Goal: Task Accomplishment & Management: Manage account settings

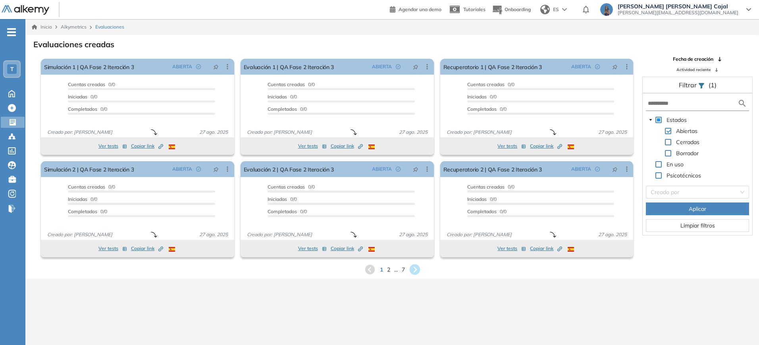
click at [415, 273] on icon at bounding box center [414, 269] width 11 height 11
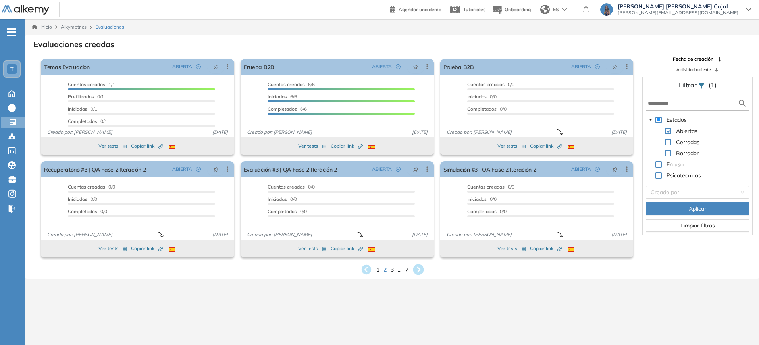
click at [420, 266] on icon at bounding box center [418, 269] width 11 height 11
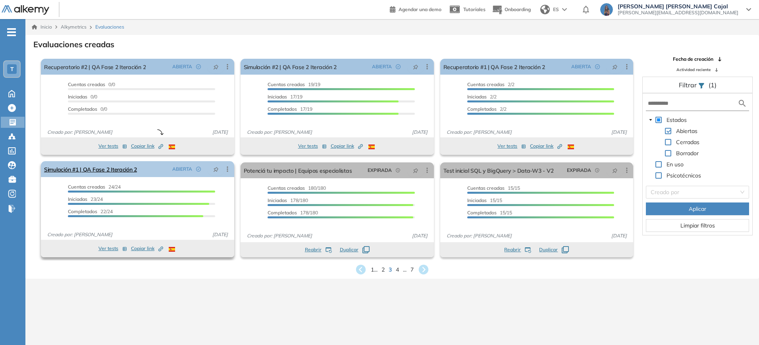
click at [226, 168] on icon at bounding box center [227, 169] width 8 height 8
click at [361, 268] on icon at bounding box center [361, 269] width 11 height 11
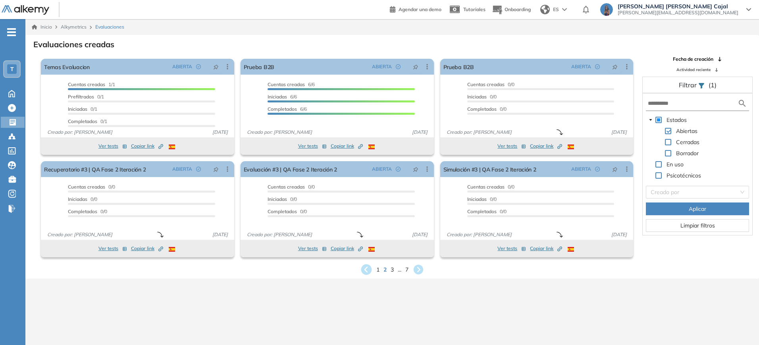
click at [367, 268] on icon at bounding box center [366, 269] width 11 height 11
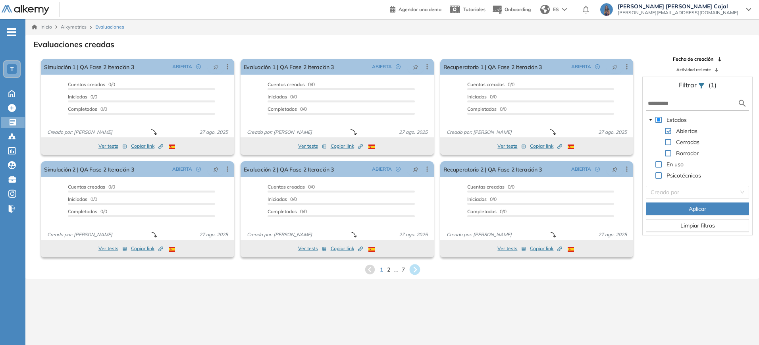
click at [417, 270] on icon at bounding box center [414, 269] width 11 height 11
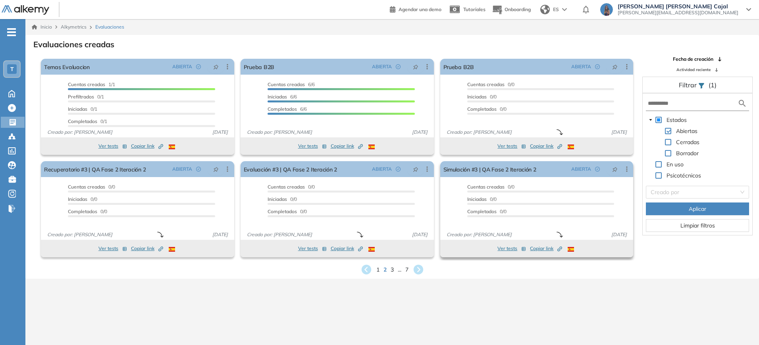
click at [537, 248] on span "Copiar link Created by potrace 1.16, written by Peter Selinger 2001-2019" at bounding box center [546, 248] width 32 height 7
click at [392, 270] on span "3" at bounding box center [392, 269] width 4 height 9
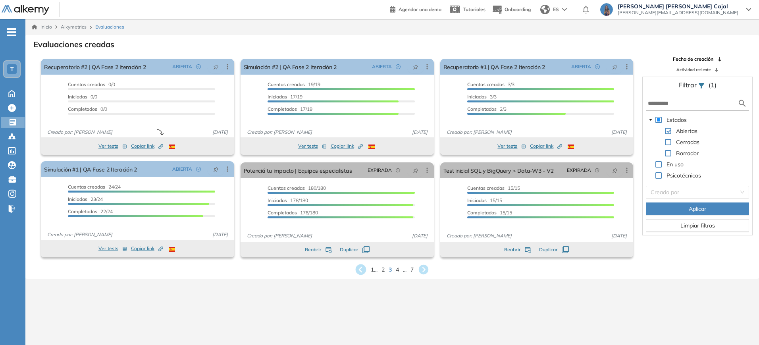
click at [363, 265] on icon at bounding box center [360, 269] width 13 height 13
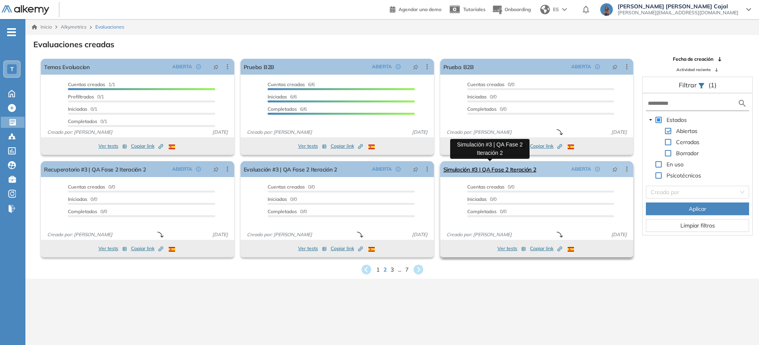
click at [485, 165] on link "Simulación #3 | QA Fase 2 Iteración 2" at bounding box center [489, 169] width 93 height 16
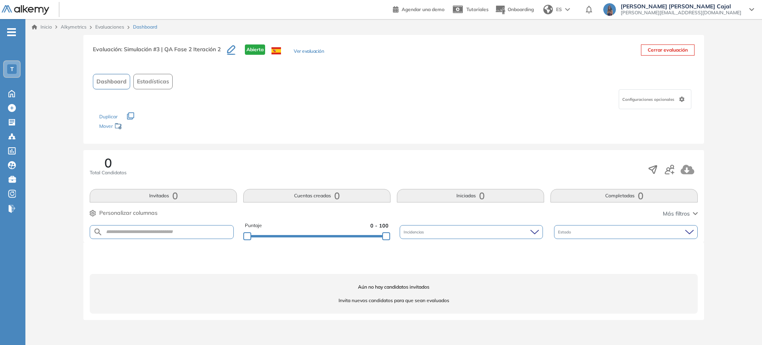
click at [110, 23] on div "Evaluaciones" at bounding box center [111, 26] width 38 height 7
click at [110, 24] on link "Evaluaciones" at bounding box center [109, 27] width 29 height 6
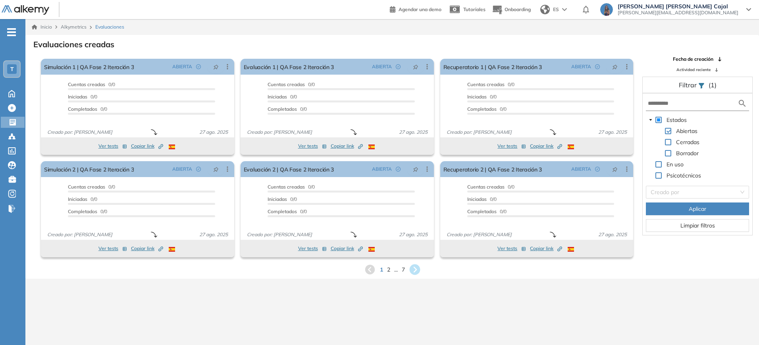
click at [415, 270] on icon at bounding box center [414, 269] width 13 height 13
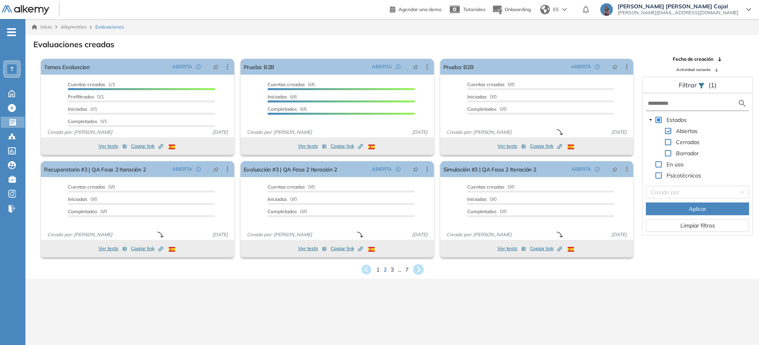
click at [423, 267] on icon at bounding box center [418, 269] width 11 height 11
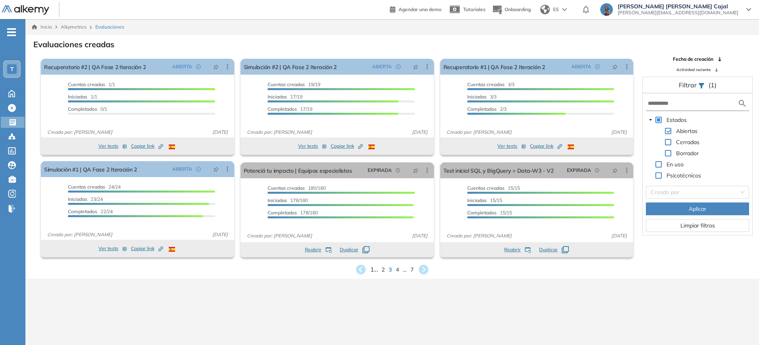
click at [372, 269] on span "1 ..." at bounding box center [374, 269] width 8 height 9
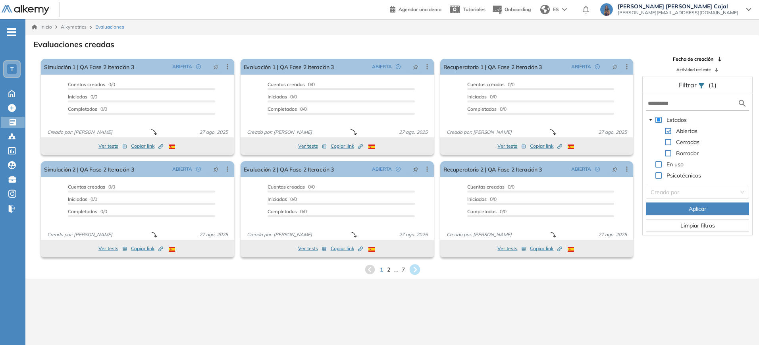
click at [419, 269] on icon at bounding box center [414, 269] width 11 height 11
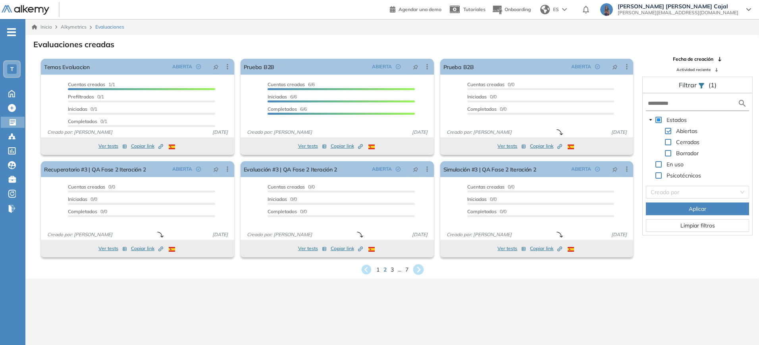
click at [419, 269] on icon at bounding box center [418, 269] width 11 height 11
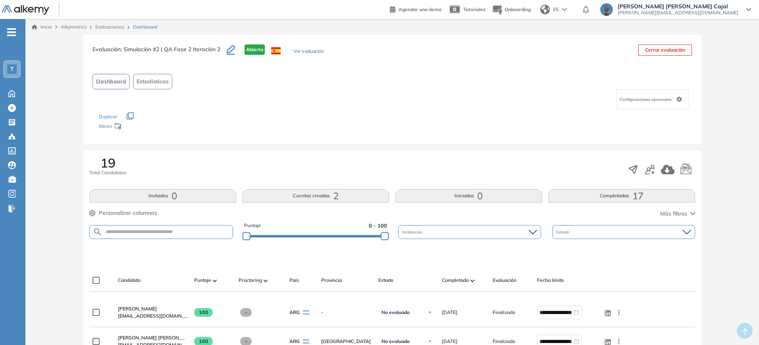
click at [335, 196] on span "2" at bounding box center [336, 196] width 6 height 0
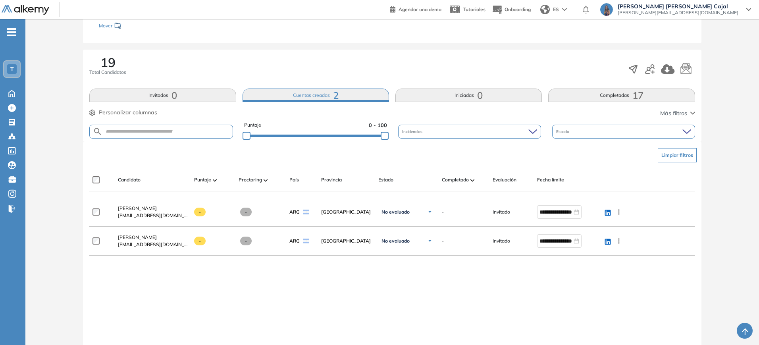
scroll to position [98, 0]
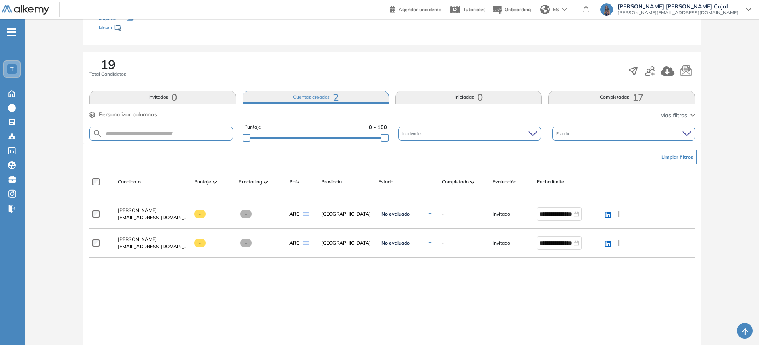
click at [600, 98] on button "Completadas 17" at bounding box center [621, 96] width 146 height 13
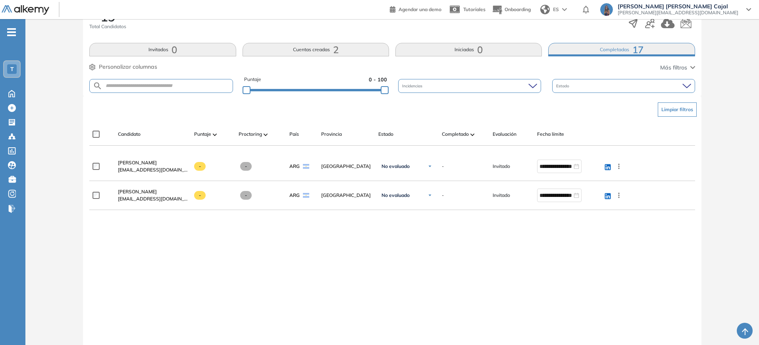
scroll to position [148, 0]
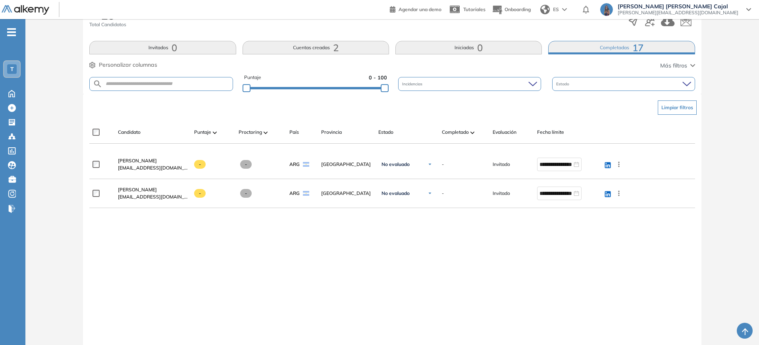
click at [612, 44] on button "Completadas 17" at bounding box center [621, 47] width 146 height 13
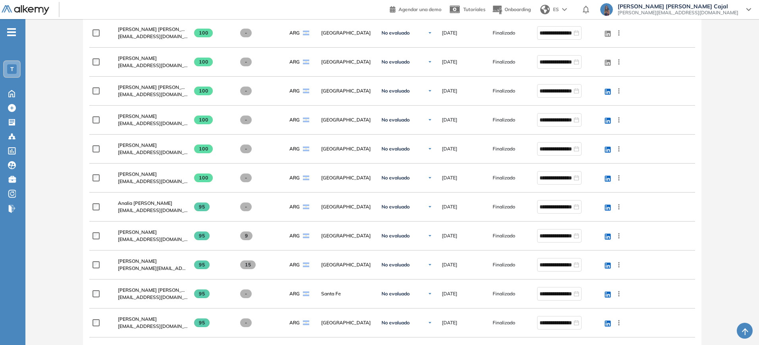
scroll to position [0, 0]
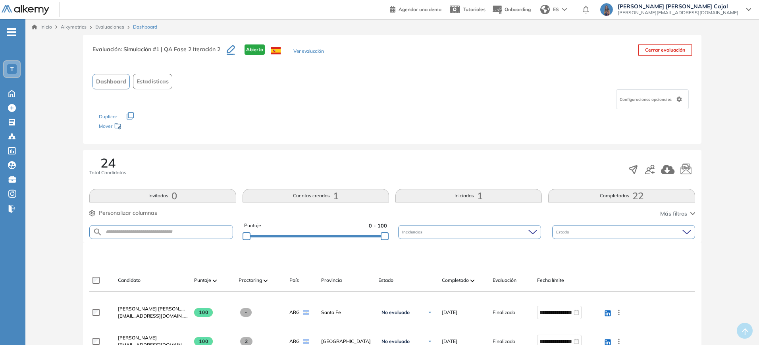
click at [348, 205] on div "24 Total Candidatos Invitados 0 Cuentas creadas 1 Iniciadas 1 Completadas 22 Pe…" at bounding box center [392, 196] width 618 height 92
click at [345, 196] on button "Cuentas creadas 1" at bounding box center [315, 195] width 146 height 13
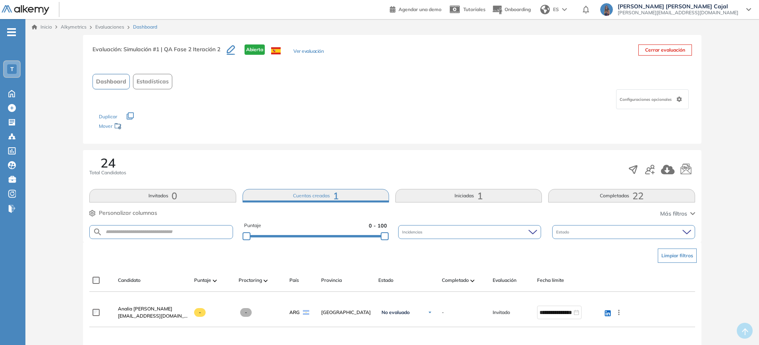
click at [445, 196] on button "Iniciadas 1" at bounding box center [468, 195] width 146 height 13
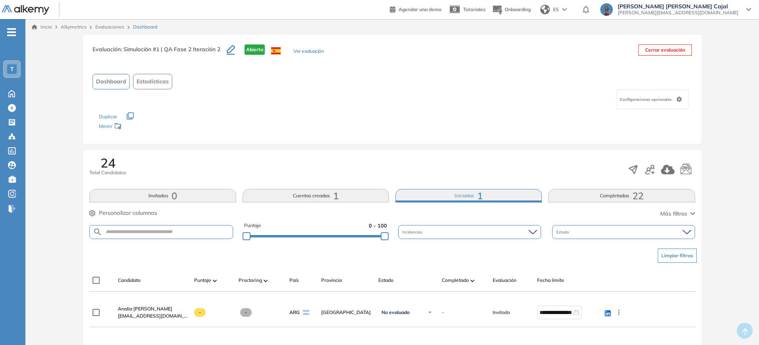
click at [630, 196] on button "Completadas 22" at bounding box center [621, 195] width 146 height 13
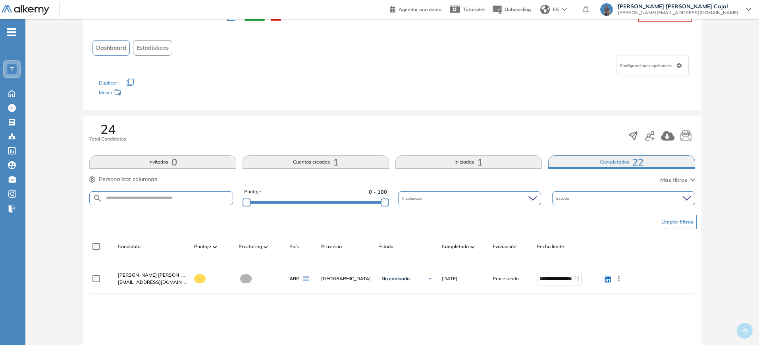
scroll to position [31, 0]
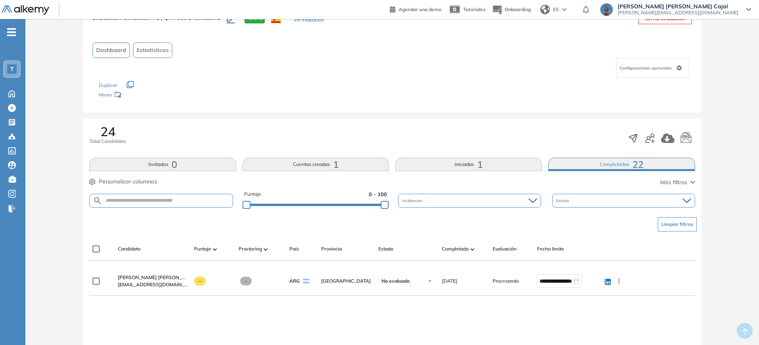
click at [624, 162] on button "Completadas 22" at bounding box center [621, 164] width 146 height 13
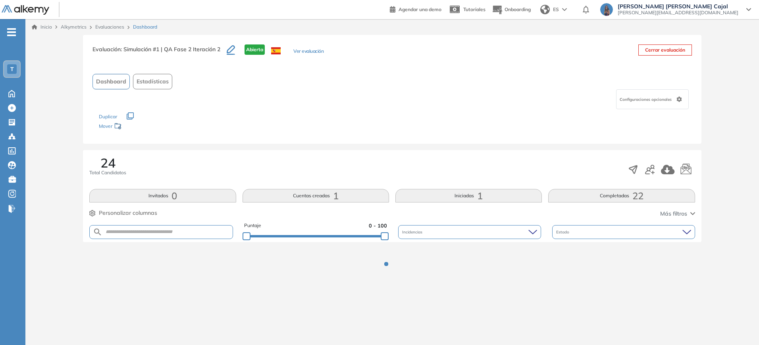
scroll to position [0, 0]
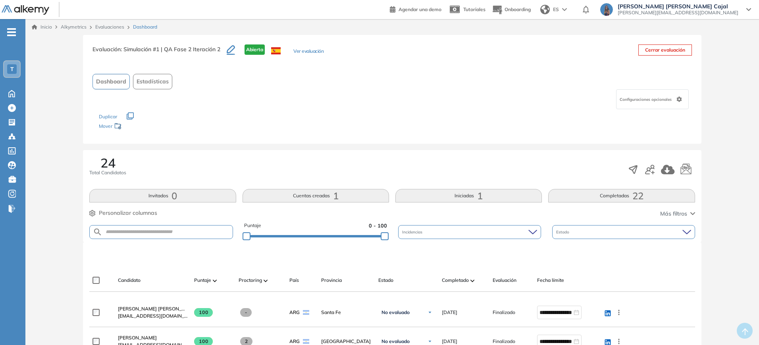
click at [584, 200] on button "Completadas 22" at bounding box center [621, 195] width 146 height 13
click at [463, 194] on button "Iniciadas 1" at bounding box center [468, 195] width 146 height 13
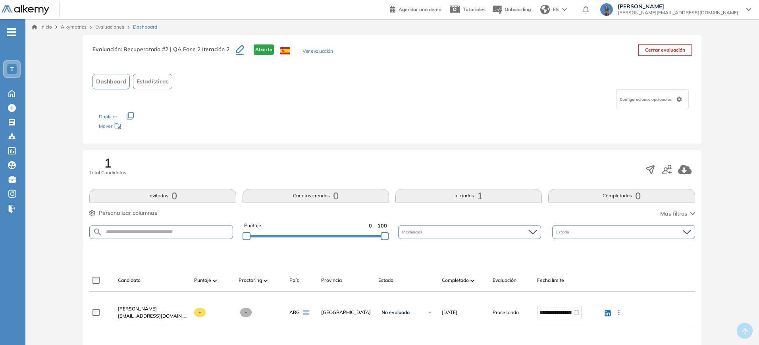
click at [477, 196] on span "1" at bounding box center [480, 196] width 6 height 0
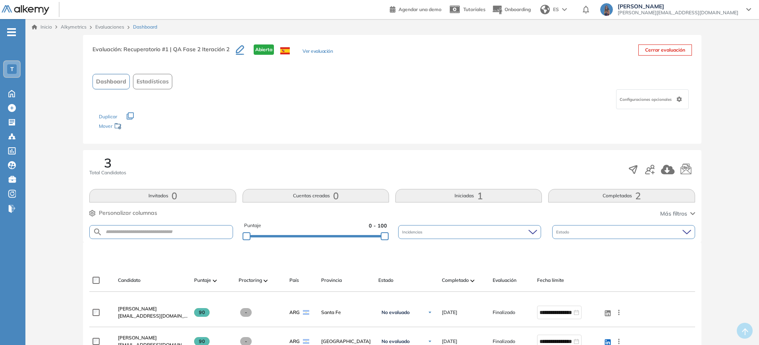
click at [490, 188] on div "3 Total Candidatos Invitados 0 Cuentas creadas 0 Iniciadas 1 Completadas 2 Pers…" at bounding box center [392, 196] width 618 height 92
click at [492, 195] on button "Iniciadas 1" at bounding box center [468, 195] width 146 height 13
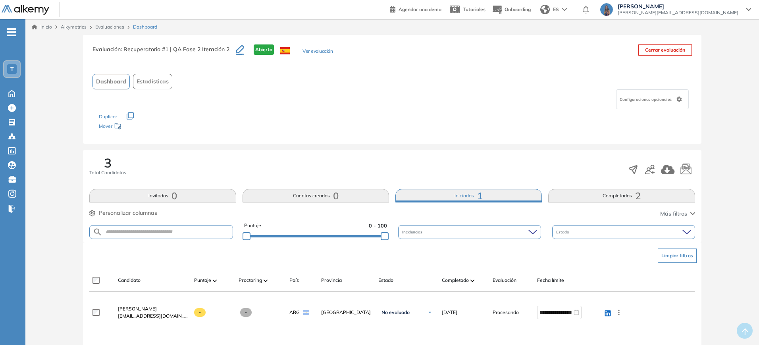
click at [494, 194] on button "Iniciadas 1" at bounding box center [468, 195] width 146 height 13
click at [638, 45] on button "Cerrar evaluación" at bounding box center [665, 49] width 54 height 11
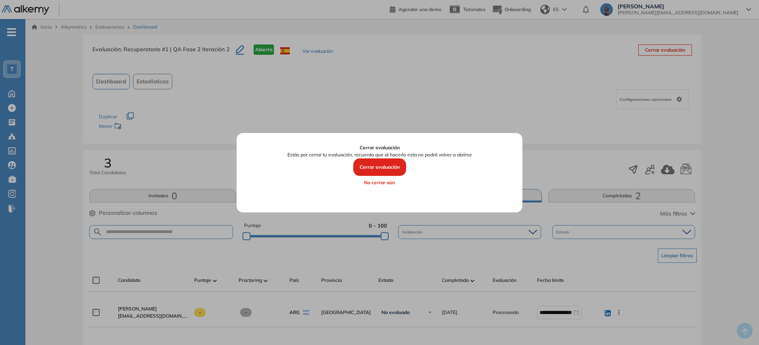
click at [375, 167] on button "Cerrar evaluación" at bounding box center [379, 166] width 53 height 17
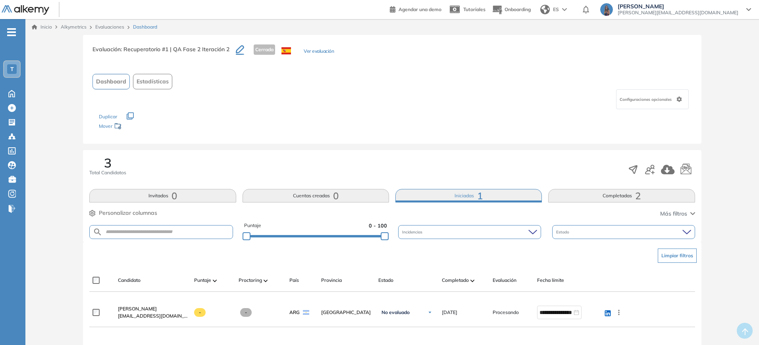
click at [526, 189] on button "Iniciadas 1" at bounding box center [468, 195] width 146 height 13
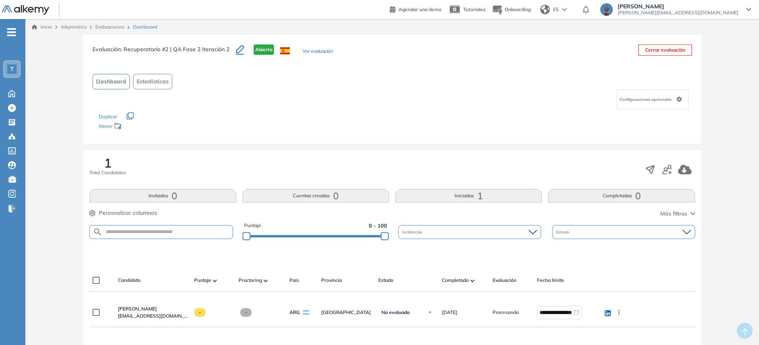
click at [666, 50] on button "Cerrar evaluación" at bounding box center [665, 49] width 54 height 11
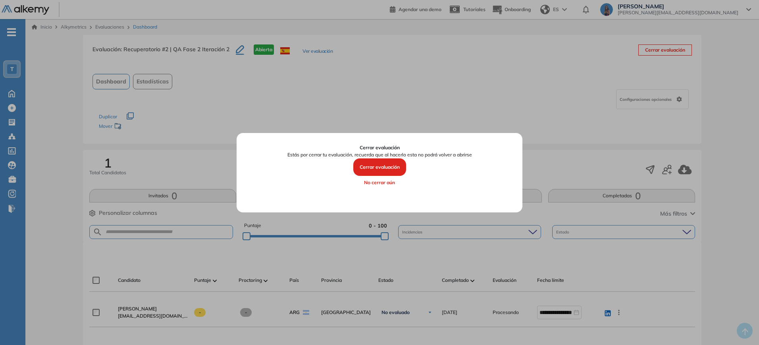
click at [372, 166] on button "Cerrar evaluación" at bounding box center [379, 166] width 53 height 17
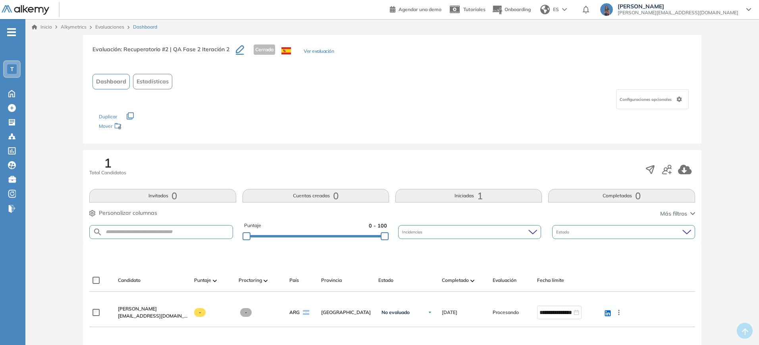
click at [495, 198] on button "Iniciadas 1" at bounding box center [468, 195] width 146 height 13
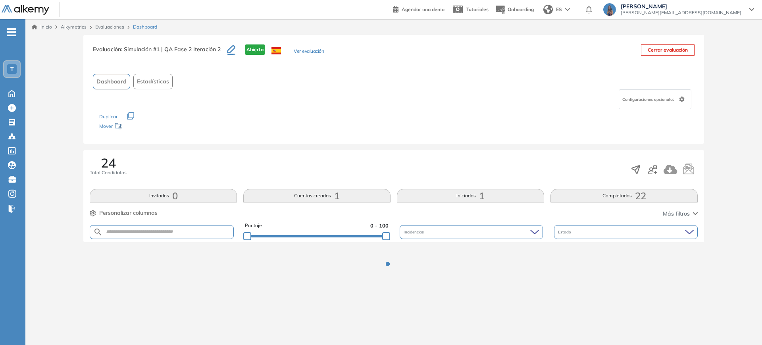
click at [446, 198] on button "Iniciadas 1" at bounding box center [470, 195] width 147 height 13
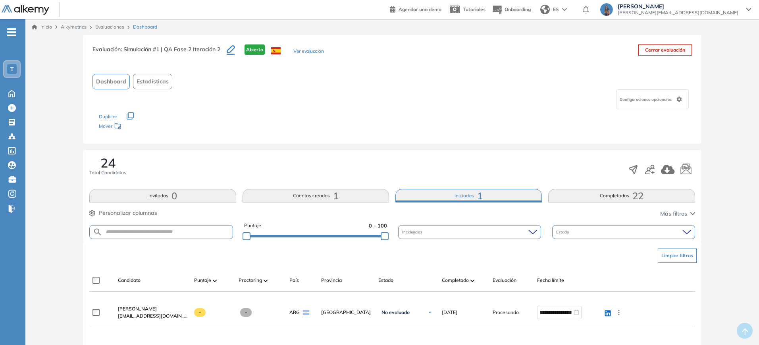
click at [669, 51] on button "Cerrar evaluación" at bounding box center [665, 49] width 54 height 11
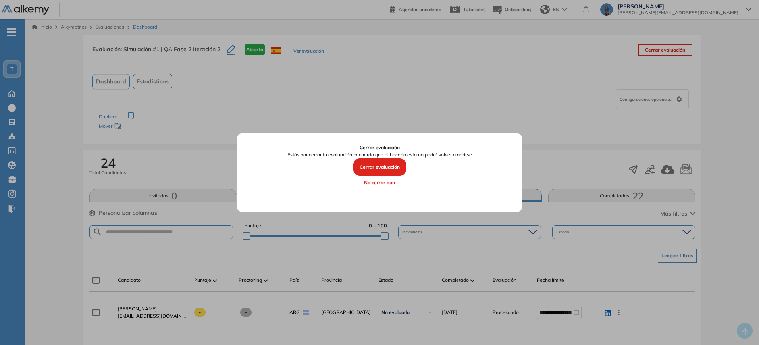
click at [391, 164] on button "Cerrar evaluación" at bounding box center [379, 166] width 53 height 17
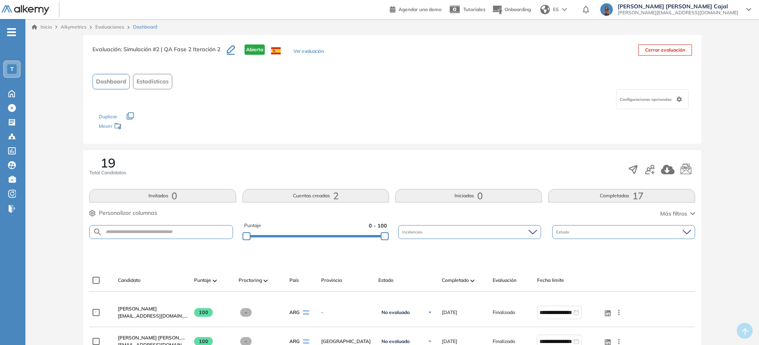
click at [655, 50] on button "Cerrar evaluación" at bounding box center [665, 49] width 54 height 11
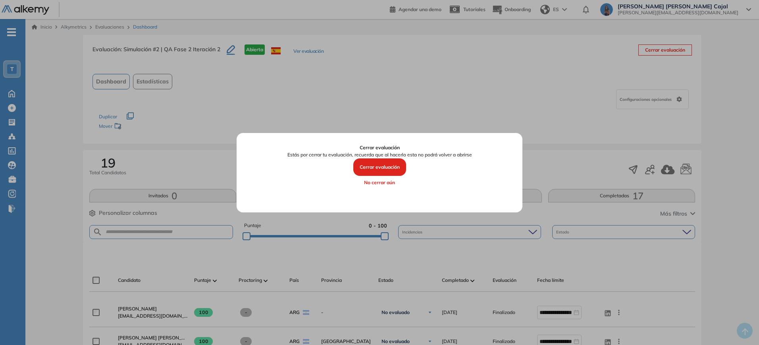
click at [399, 167] on button "Cerrar evaluación" at bounding box center [379, 166] width 53 height 17
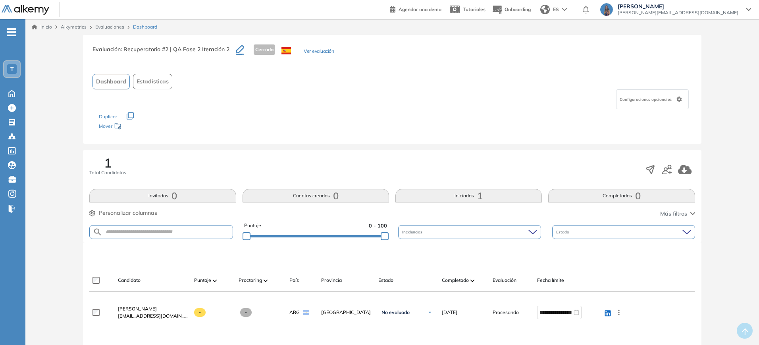
click at [465, 190] on button "Iniciadas 1" at bounding box center [468, 195] width 146 height 13
click at [717, 6] on span "María Emilia Cajal" at bounding box center [677, 6] width 121 height 6
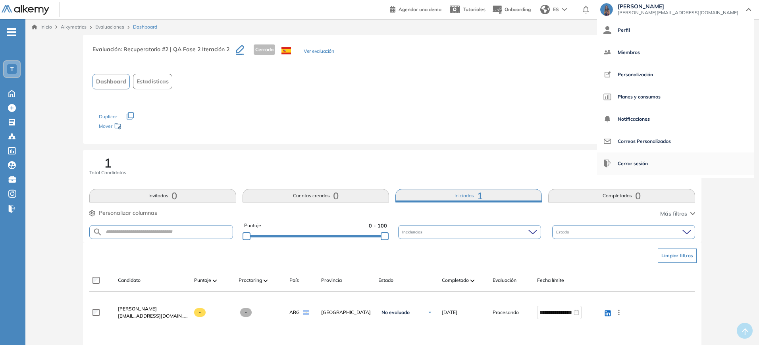
click at [701, 159] on li "Cerrar sesión" at bounding box center [675, 163] width 157 height 22
click at [648, 157] on span "Cerrar sesión" at bounding box center [632, 163] width 30 height 19
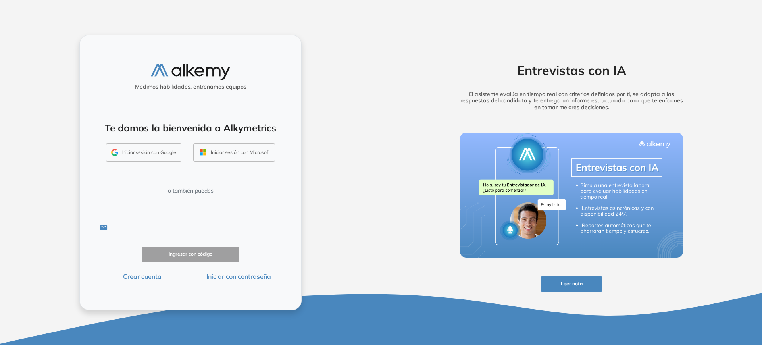
click at [136, 228] on input "text" at bounding box center [198, 227] width 180 height 15
type input "**********"
click at [214, 276] on button "Iniciar con contraseña" at bounding box center [238, 276] width 97 height 10
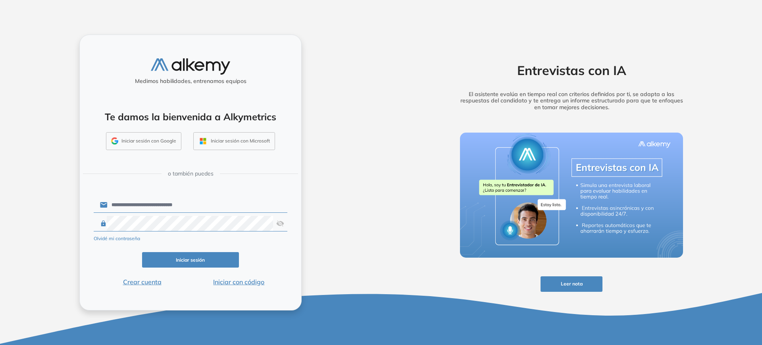
click at [282, 225] on img at bounding box center [280, 223] width 8 height 15
click at [169, 258] on button "Iniciar sesión" at bounding box center [190, 259] width 97 height 15
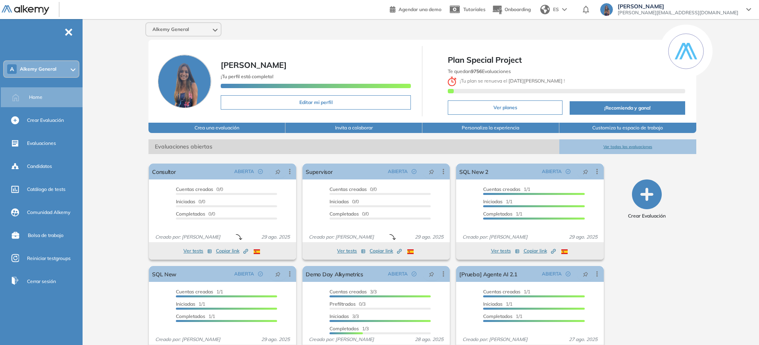
click at [65, 69] on div "A Alkemy General" at bounding box center [41, 69] width 75 height 16
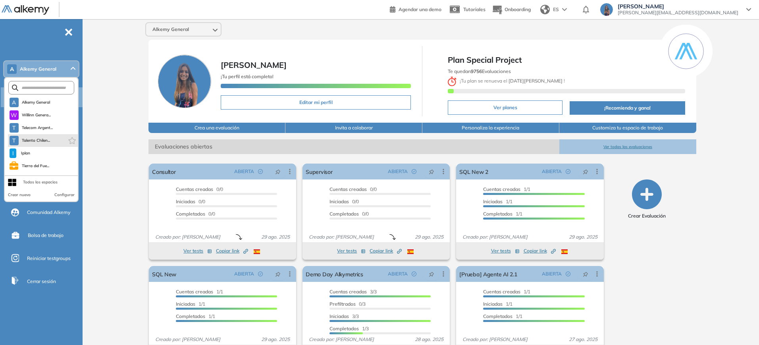
click at [42, 125] on span "Telecom Argent..." at bounding box center [37, 128] width 31 height 6
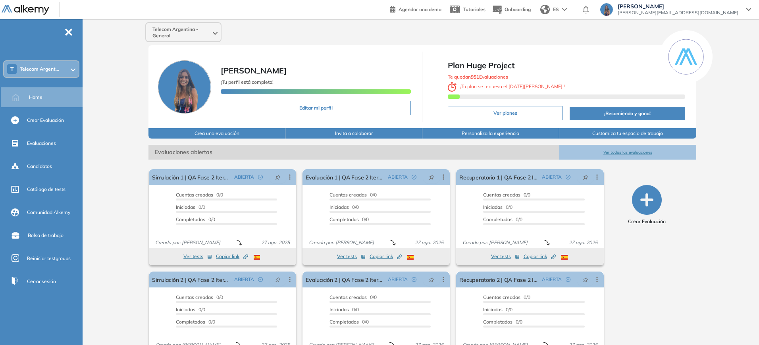
click at [618, 158] on button "Ver todas las evaluaciones" at bounding box center [627, 152] width 137 height 15
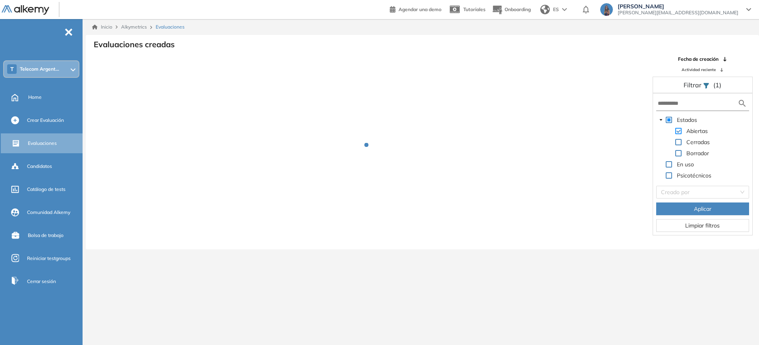
click at [675, 130] on span at bounding box center [678, 131] width 6 height 6
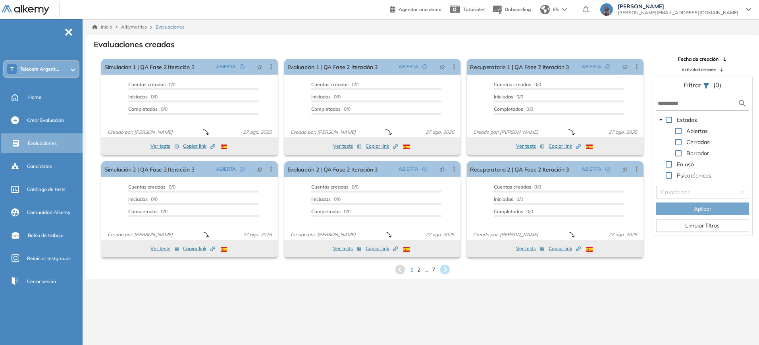
click at [677, 142] on span at bounding box center [678, 142] width 6 height 6
click at [676, 204] on button "Aplicar" at bounding box center [702, 208] width 93 height 13
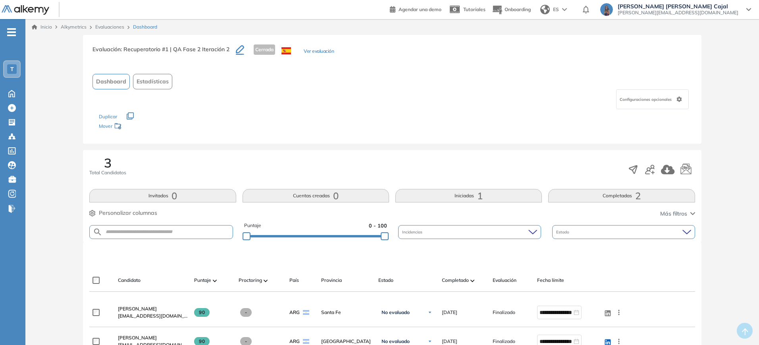
click at [496, 200] on button "Iniciadas 1" at bounding box center [468, 195] width 146 height 13
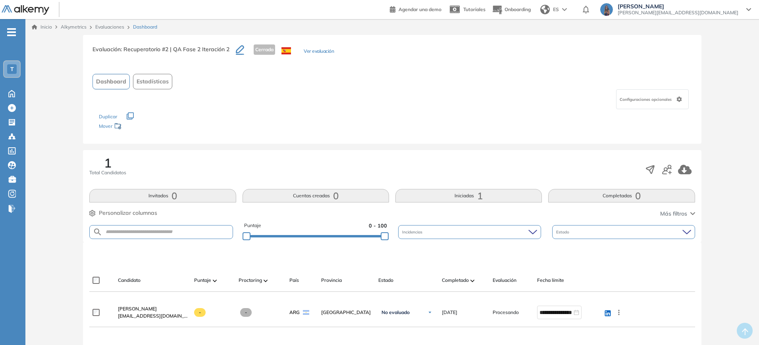
click at [496, 200] on button "Iniciadas 1" at bounding box center [468, 195] width 146 height 13
